Goal: Navigation & Orientation: Go to known website

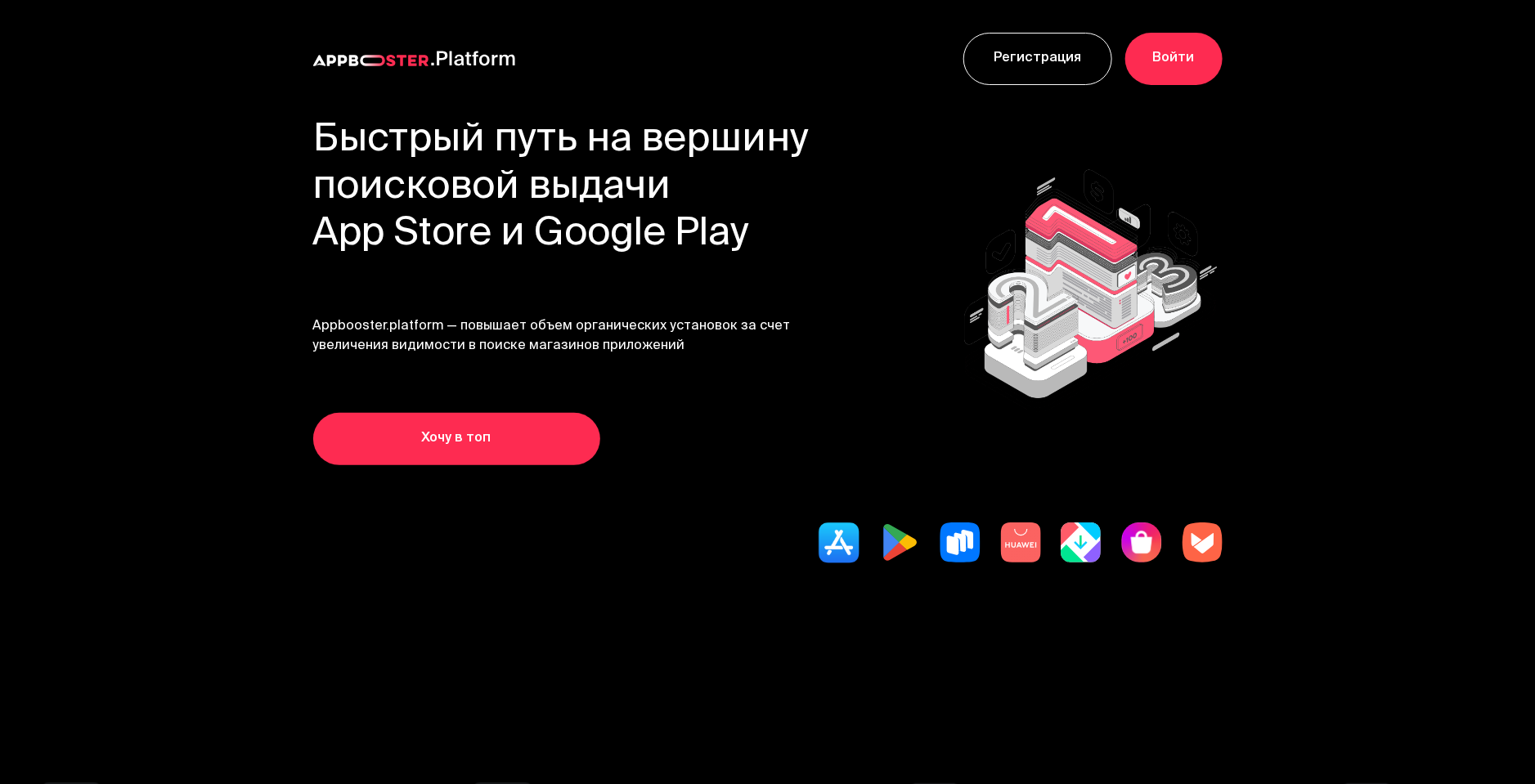
click at [1198, 59] on link "Войти" at bounding box center [1174, 59] width 97 height 53
click at [1185, 60] on link "Войти" at bounding box center [1174, 59] width 97 height 53
